Goal: Transaction & Acquisition: Purchase product/service

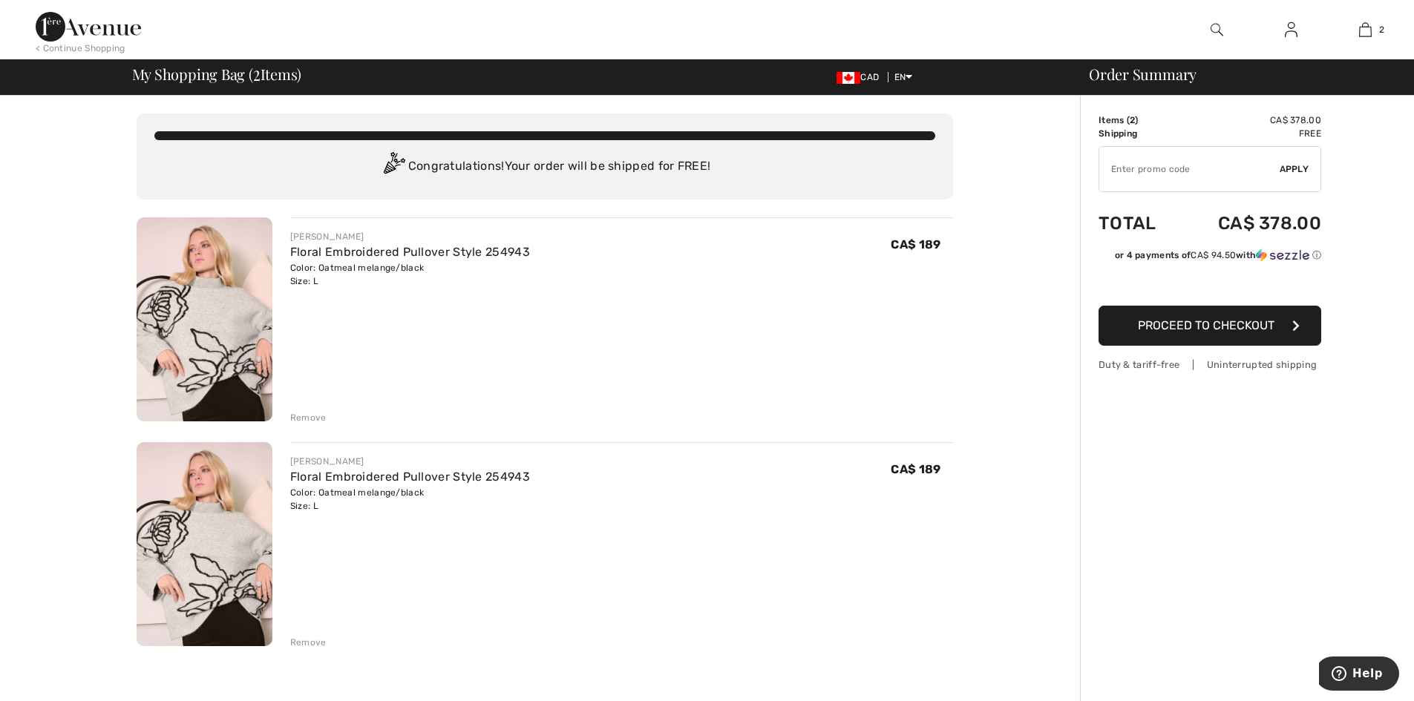
click at [312, 418] on div "Remove" at bounding box center [308, 417] width 36 height 13
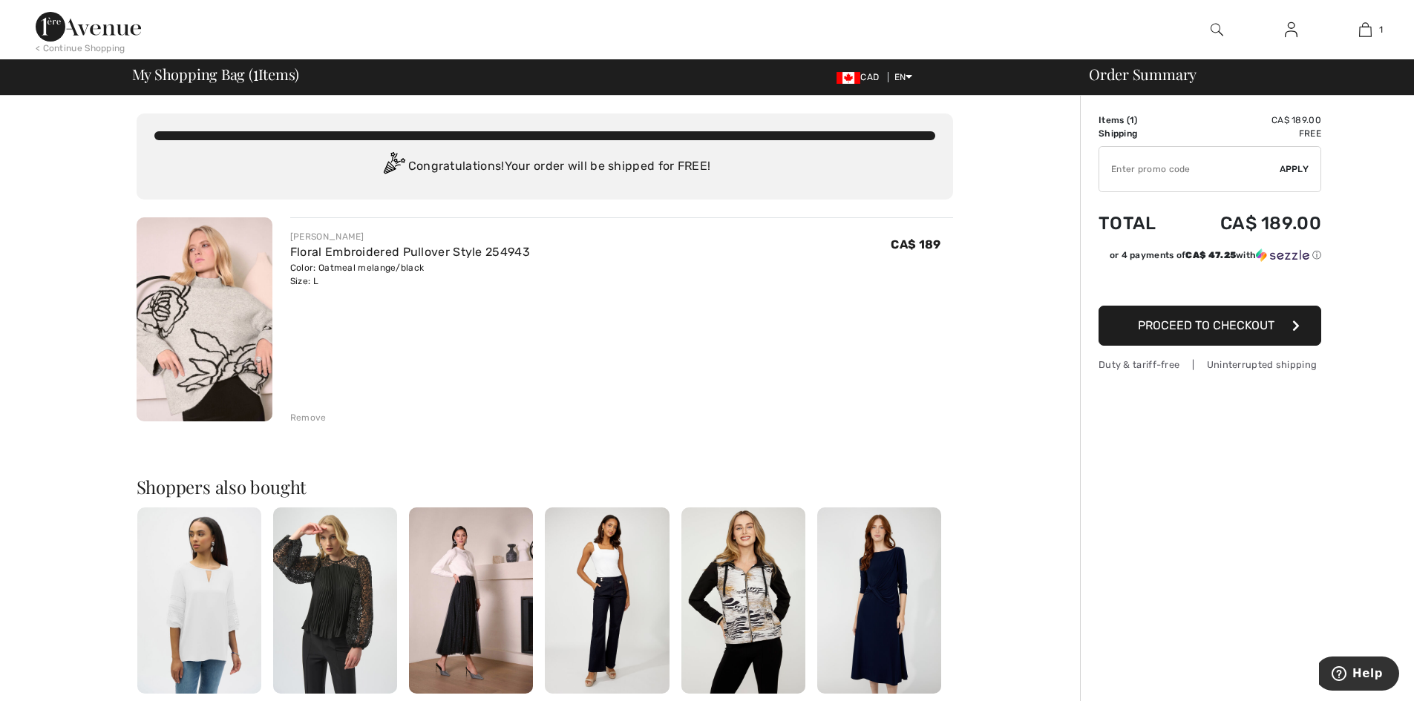
click at [1207, 166] on input "TEXT" at bounding box center [1189, 169] width 180 height 45
click at [1232, 171] on input "TEXT" at bounding box center [1189, 169] width 180 height 45
type input "NEW15"
click at [1298, 172] on span "Apply" at bounding box center [1294, 169] width 30 height 13
